Goal: Information Seeking & Learning: Learn about a topic

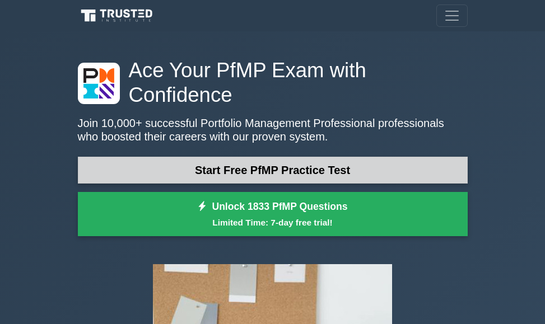
click at [263, 157] on link "Start Free PfMP Practice Test" at bounding box center [273, 170] width 390 height 27
